Goal: Task Accomplishment & Management: Manage account settings

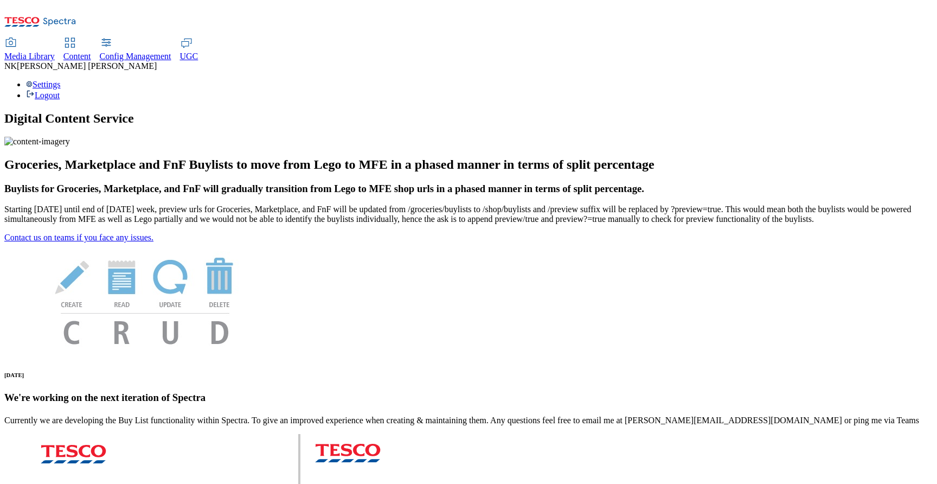
click at [55, 52] on div "Media Library" at bounding box center [29, 57] width 50 height 10
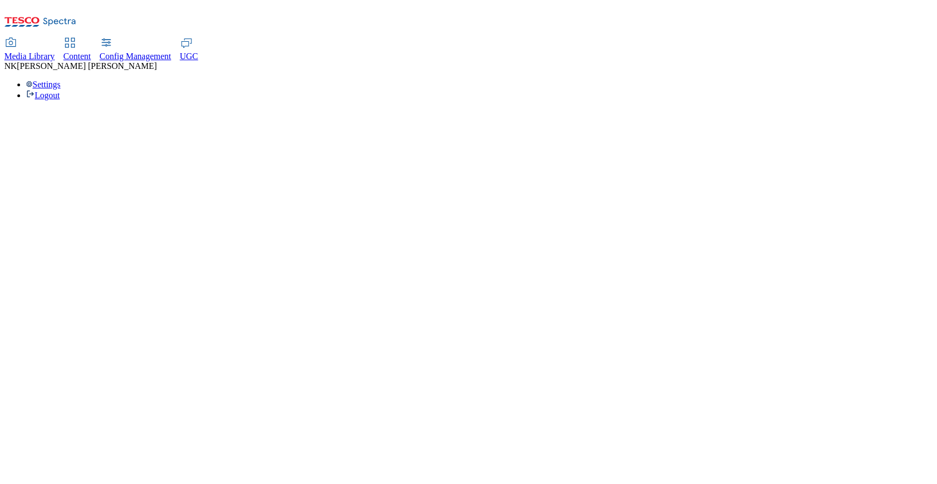
select select "flare-test"
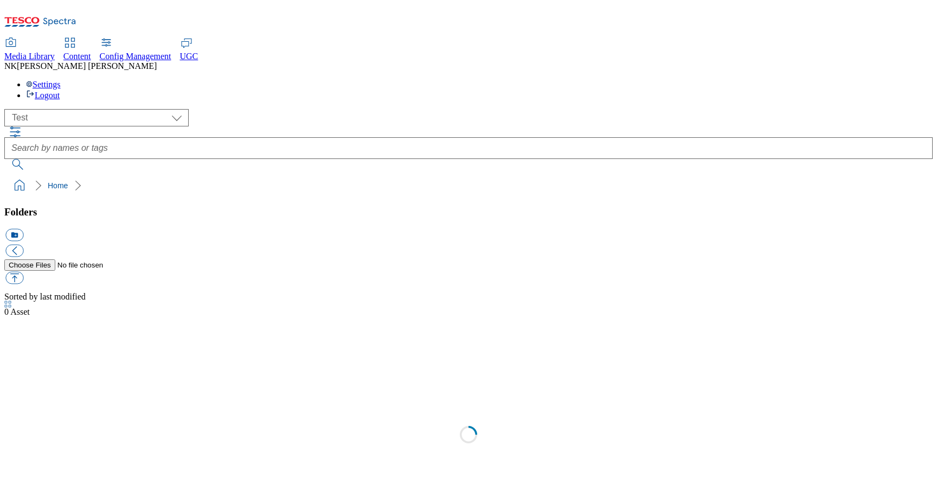
scroll to position [1, 0]
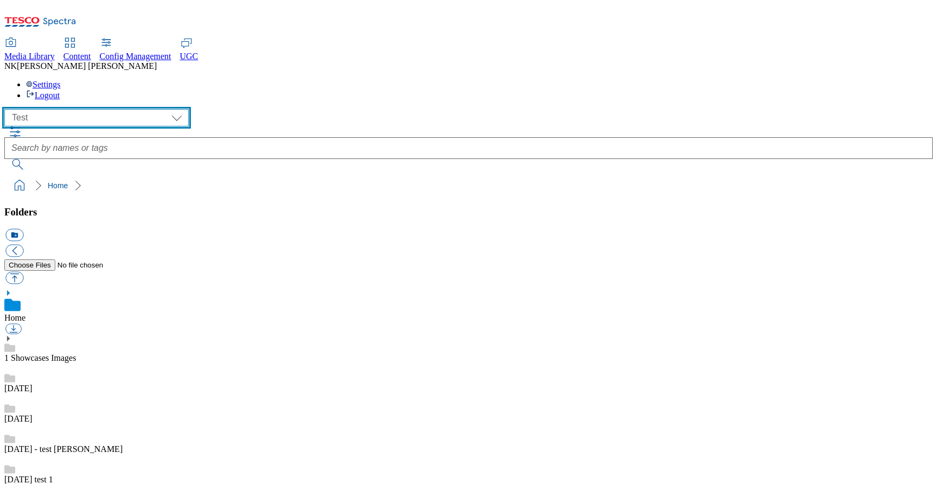
click at [112, 109] on select "All all CE Clubcard Boost UK Clubcard Marketing Clubcard ROI clubcard-boost-uk …" at bounding box center [96, 117] width 184 height 17
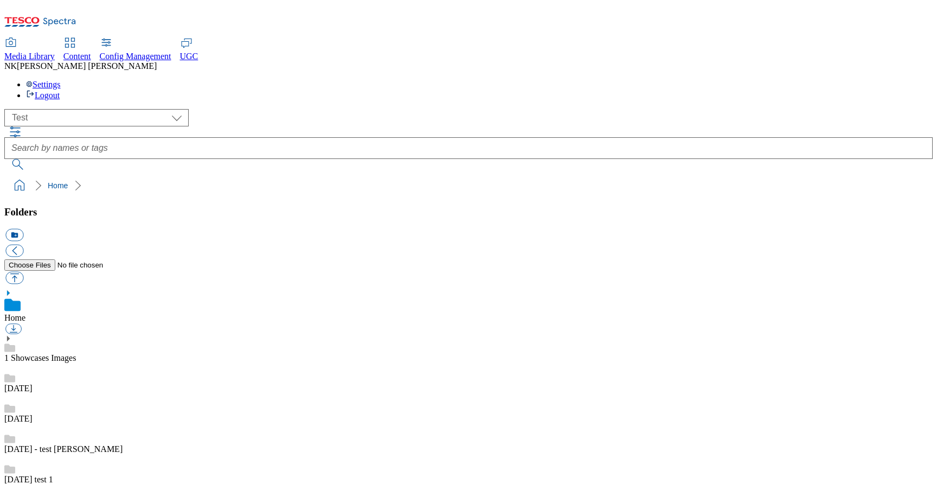
click at [266, 175] on ol "Home" at bounding box center [472, 185] width 922 height 21
click at [899, 80] on div "Settings Logout" at bounding box center [468, 90] width 928 height 21
click at [61, 80] on link "Settings" at bounding box center [43, 84] width 35 height 9
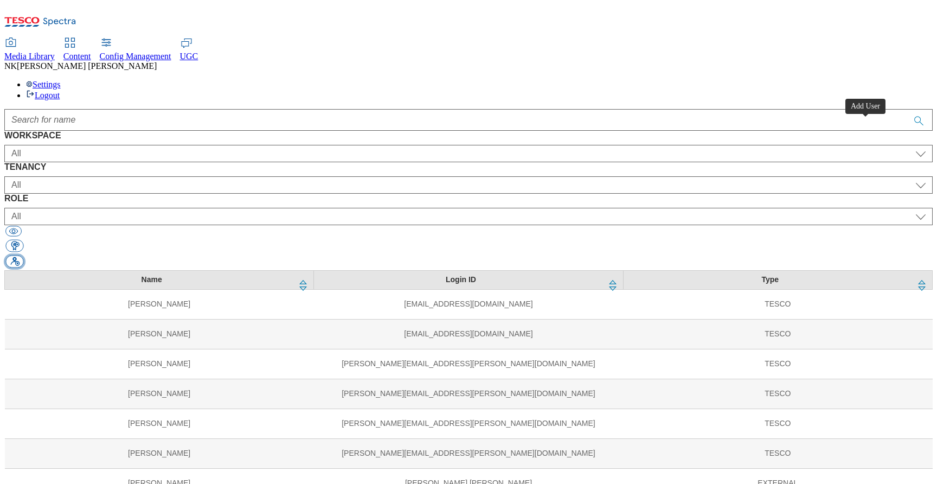
click at [23, 255] on button "button" at bounding box center [14, 261] width 18 height 12
select select "Content"
select select "CZ"
select select "content_designer"
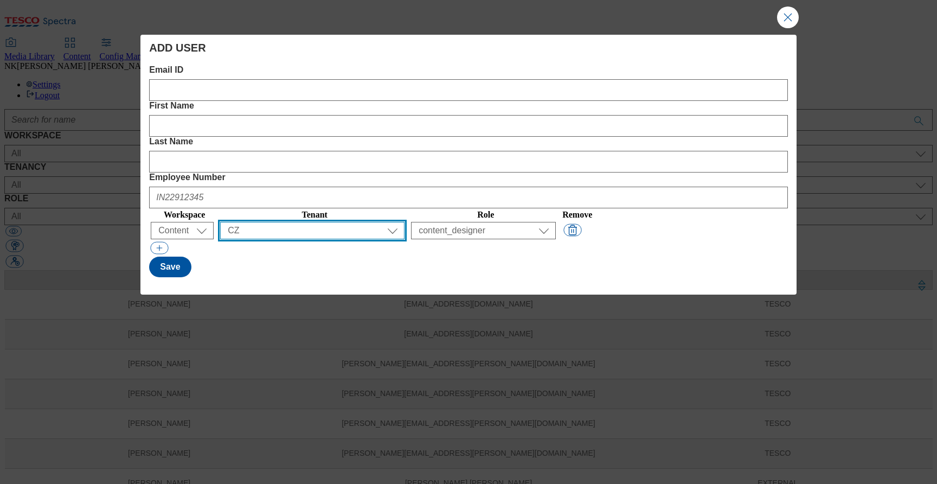
click at [350, 222] on select "All ALL All all CE Clubcard Boost UK Clubcard Marketing Clubcard ROI clubcard-b…" at bounding box center [312, 230] width 184 height 17
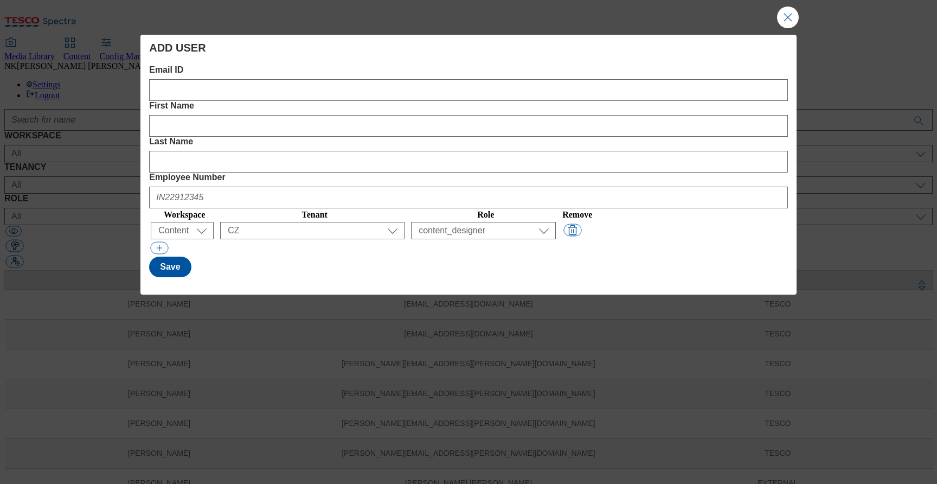
click at [218, 222] on div "( optional ) All Content Media Spectra UGC Config Content" at bounding box center [184, 230] width 67 height 17
click at [209, 222] on select "All Content Media Spectra UGC Config" at bounding box center [182, 230] width 63 height 17
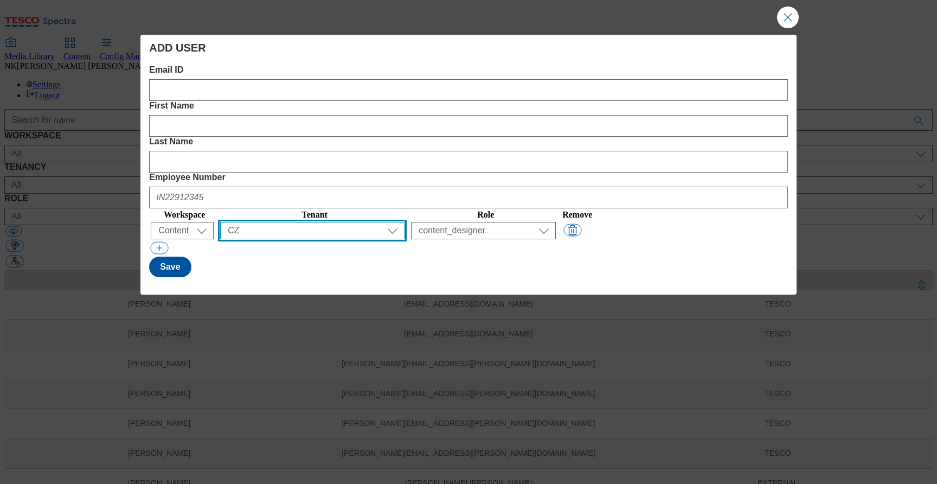
click at [376, 222] on select "All ALL All all CE Clubcard Boost UK Clubcard Marketing Clubcard ROI clubcard-b…" at bounding box center [312, 230] width 184 height 17
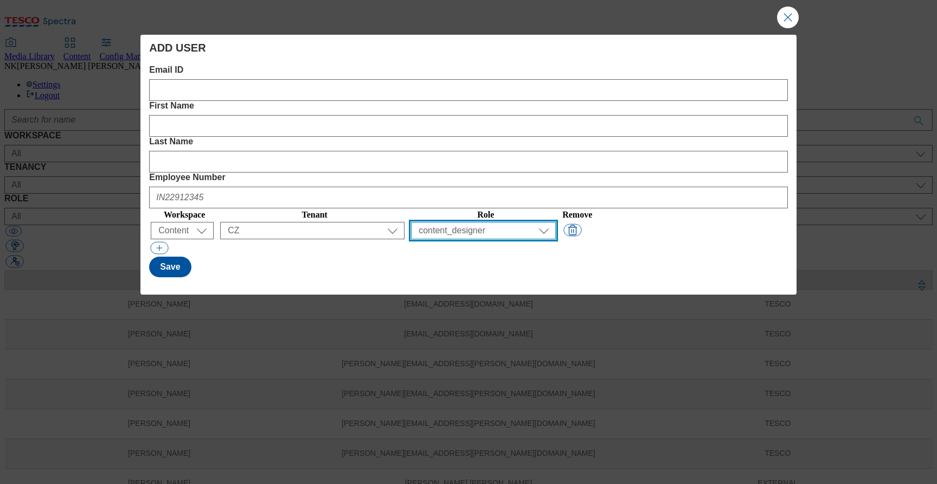
click at [556, 222] on select "All content_designer content_editor content_read developer guest media_admin mo…" at bounding box center [483, 230] width 145 height 17
click at [379, 193] on div "ADD USER Email ID First Name Last Name Employee Number Workspace Tenant Role Re…" at bounding box center [468, 157] width 656 height 245
click at [721, 167] on div "Email ID First Name Last Name Employee Number Workspace Tenant Role Remove ( op…" at bounding box center [468, 171] width 639 height 212
click at [668, 172] on label "Employee Number" at bounding box center [468, 177] width 639 height 10
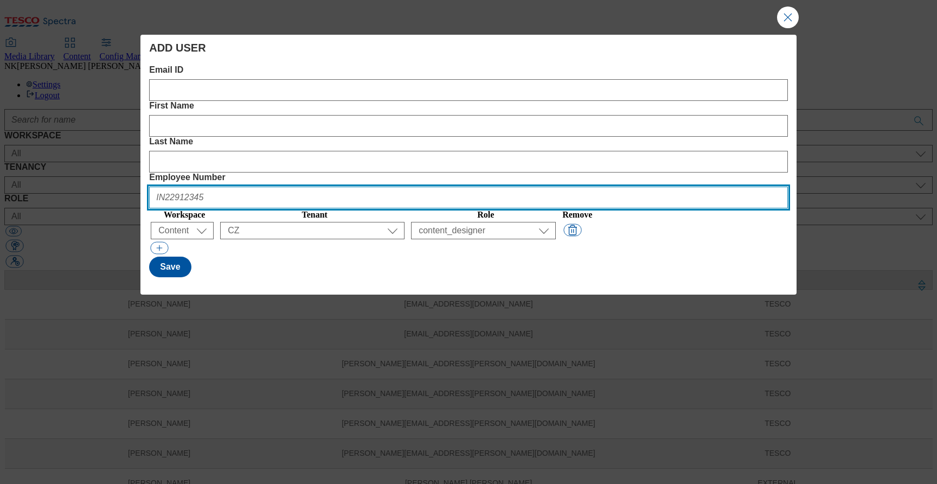
click at [668, 187] on Number "Employee Number" at bounding box center [468, 198] width 639 height 22
click at [681, 187] on Number "Employee Number" at bounding box center [468, 198] width 639 height 22
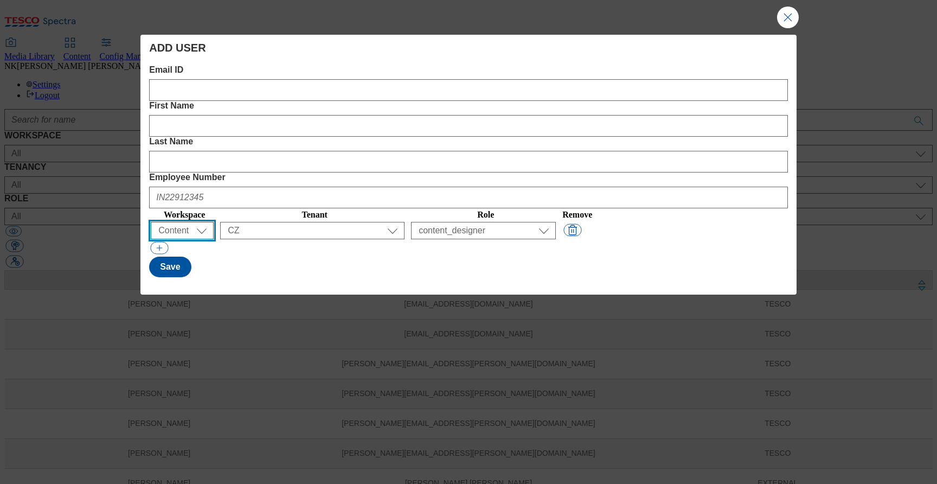
click at [183, 222] on select "All Content Media Spectra UGC Config" at bounding box center [182, 230] width 63 height 17
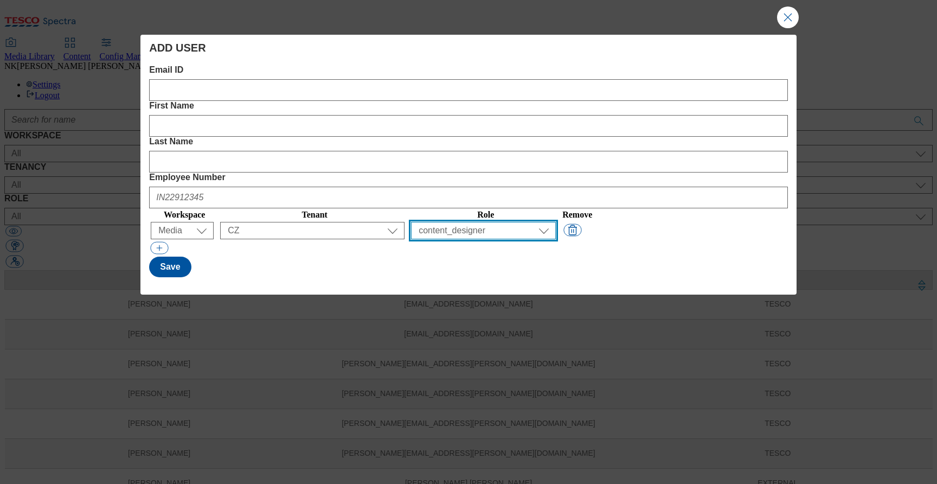
click at [530, 222] on select "All content_designer content_editor content_read developer guest media_admin mo…" at bounding box center [483, 230] width 145 height 17
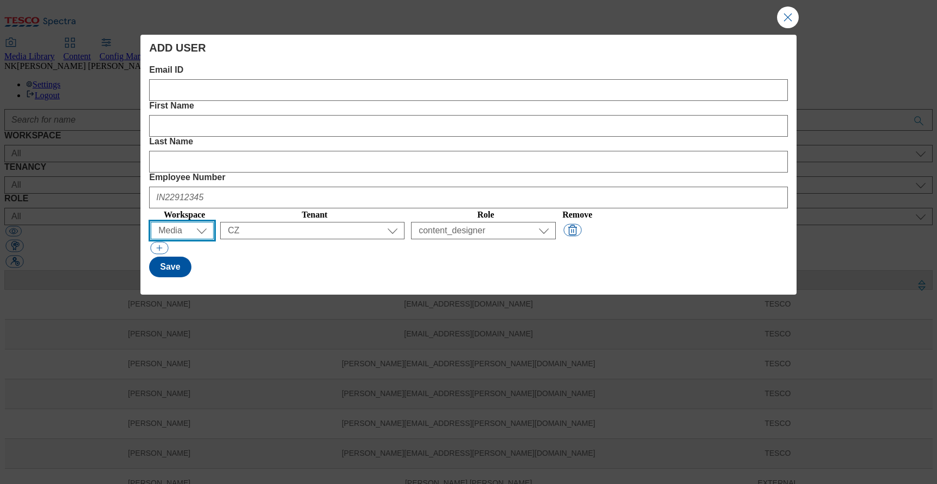
click at [180, 222] on select "All Content Media Spectra UGC Config" at bounding box center [182, 230] width 63 height 17
select select "Spectra"
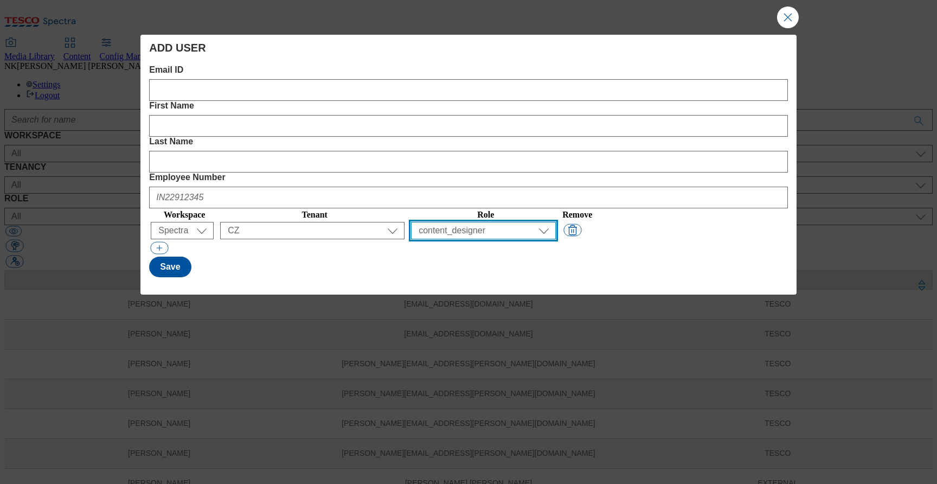
click at [544, 222] on select "All content_designer content_editor content_read developer guest media_admin mo…" at bounding box center [483, 230] width 145 height 17
click at [292, 257] on div "Save" at bounding box center [468, 267] width 639 height 21
click at [549, 47] on h4 "ADD USER" at bounding box center [468, 47] width 639 height 13
click at [298, 257] on div "Save" at bounding box center [468, 267] width 639 height 21
click at [272, 257] on div "Save" at bounding box center [468, 267] width 639 height 21
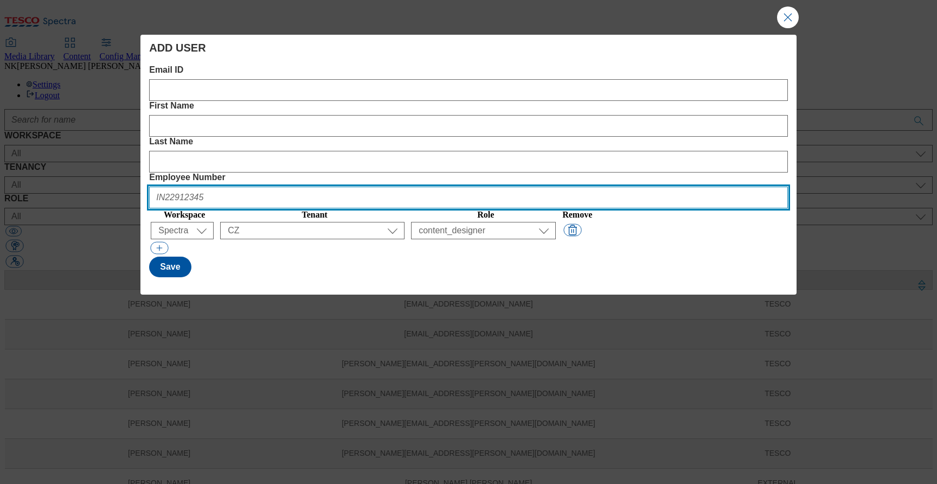
drag, startPoint x: 703, startPoint y: 89, endPoint x: 691, endPoint y: 91, distance: 12.0
click at [703, 187] on Number "Employee Number" at bounding box center [468, 198] width 639 height 22
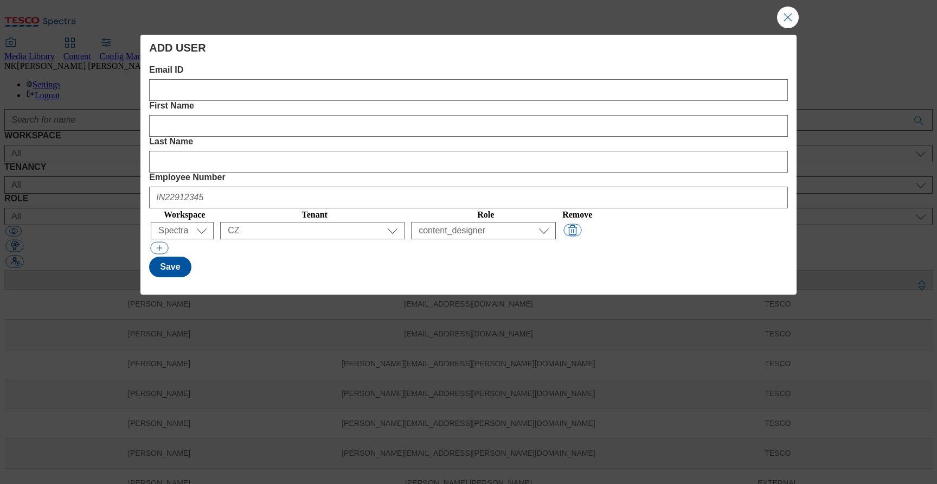
click at [204, 102] on div "Email ID First Name Last Name Employee Number Workspace Tenant Role Remove ( op…" at bounding box center [468, 171] width 639 height 212
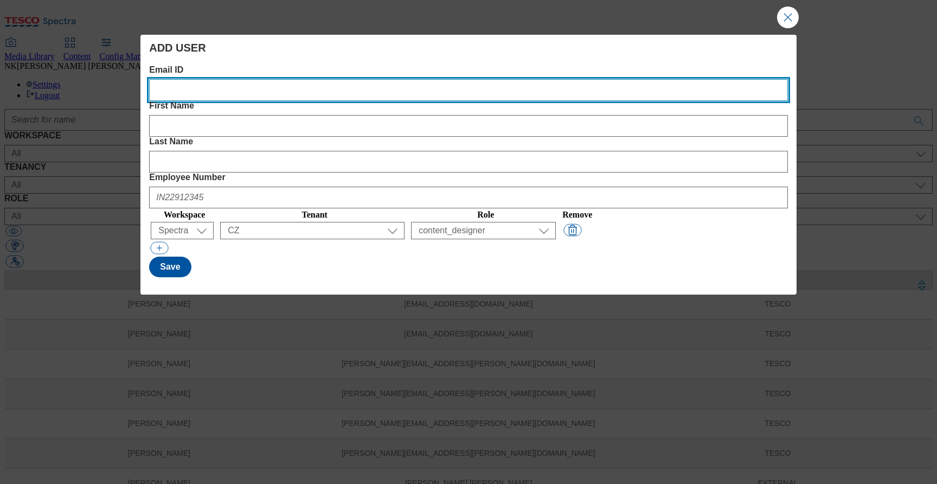
click at [215, 97] on ID "Email ID" at bounding box center [468, 90] width 639 height 22
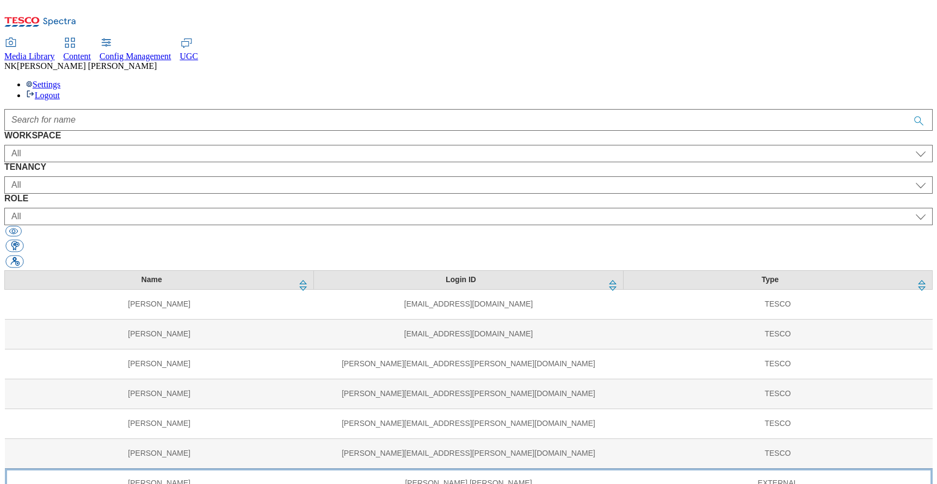
click at [236, 468] on td "[PERSON_NAME]" at bounding box center [159, 483] width 309 height 30
click at [456, 468] on td "[PERSON_NAME].[PERSON_NAME]" at bounding box center [468, 483] width 309 height 30
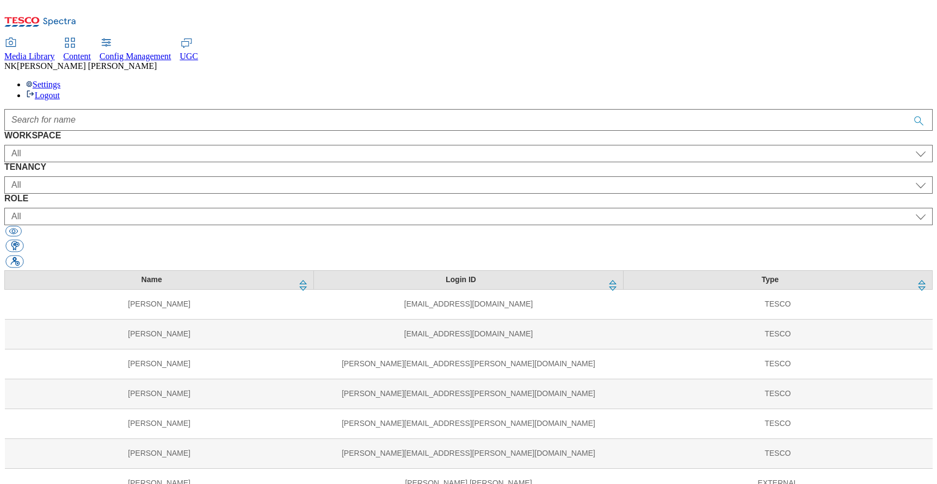
click at [734, 109] on div at bounding box center [468, 120] width 928 height 22
click at [55, 52] on span "Media Library" at bounding box center [29, 56] width 50 height 9
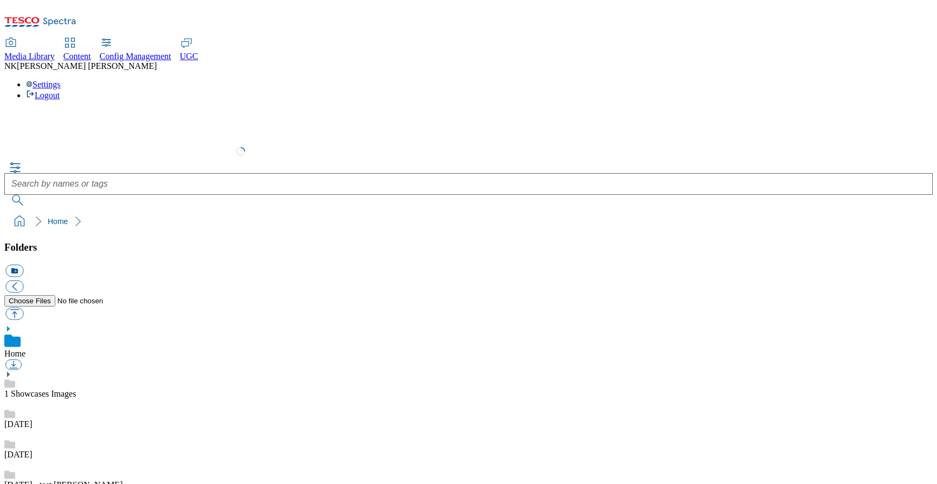
scroll to position [2, 0]
select select "flare-test"
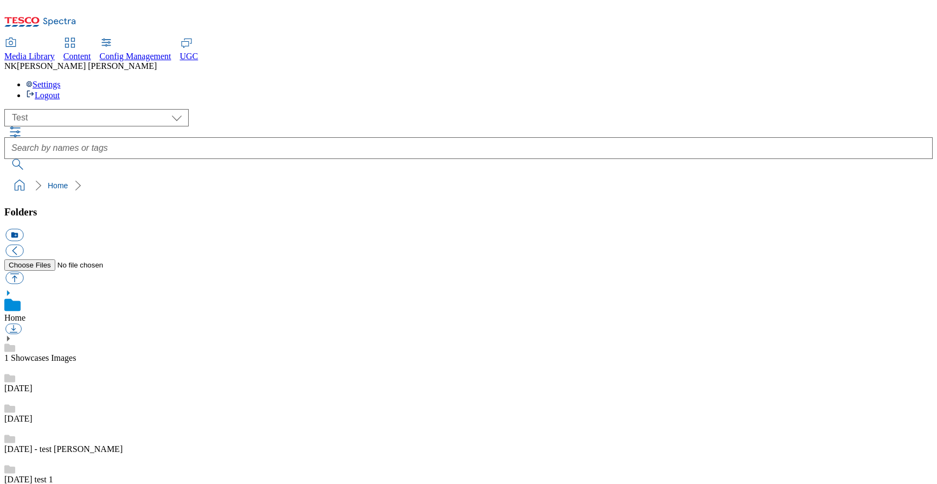
click at [236, 175] on ol "Home" at bounding box center [472, 185] width 922 height 21
click at [254, 109] on div "( optional ) All all CE Clubcard Boost UK Clubcard Marketing Clubcard ROI clubc…" at bounding box center [468, 152] width 928 height 87
click at [547, 175] on ol "Home" at bounding box center [472, 185] width 922 height 21
click at [437, 175] on ol "Home" at bounding box center [472, 185] width 922 height 21
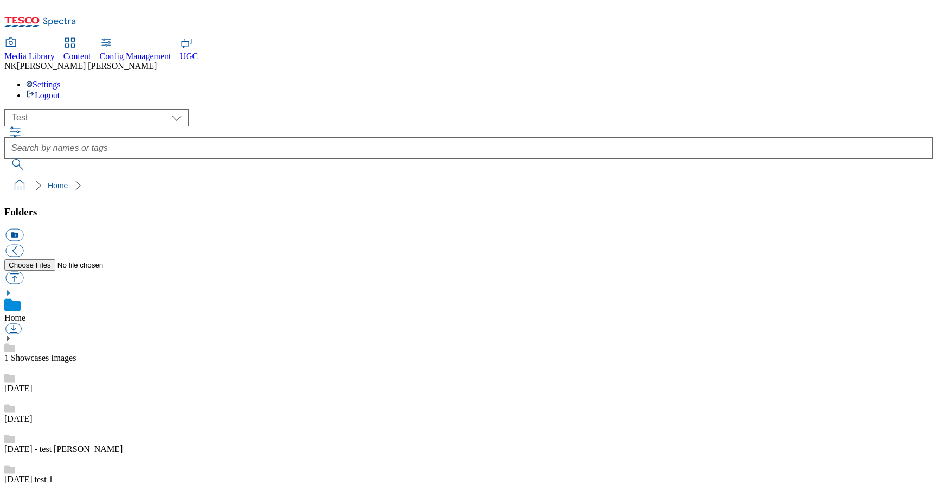
click at [188, 109] on div "( optional ) All all CE Clubcard Boost UK Clubcard Marketing Clubcard ROI clubc…" at bounding box center [468, 117] width 928 height 17
click at [232, 109] on div "( optional ) All all CE Clubcard Boost UK Clubcard Marketing Clubcard ROI clubc…" at bounding box center [468, 117] width 928 height 17
